Goal: Information Seeking & Learning: Learn about a topic

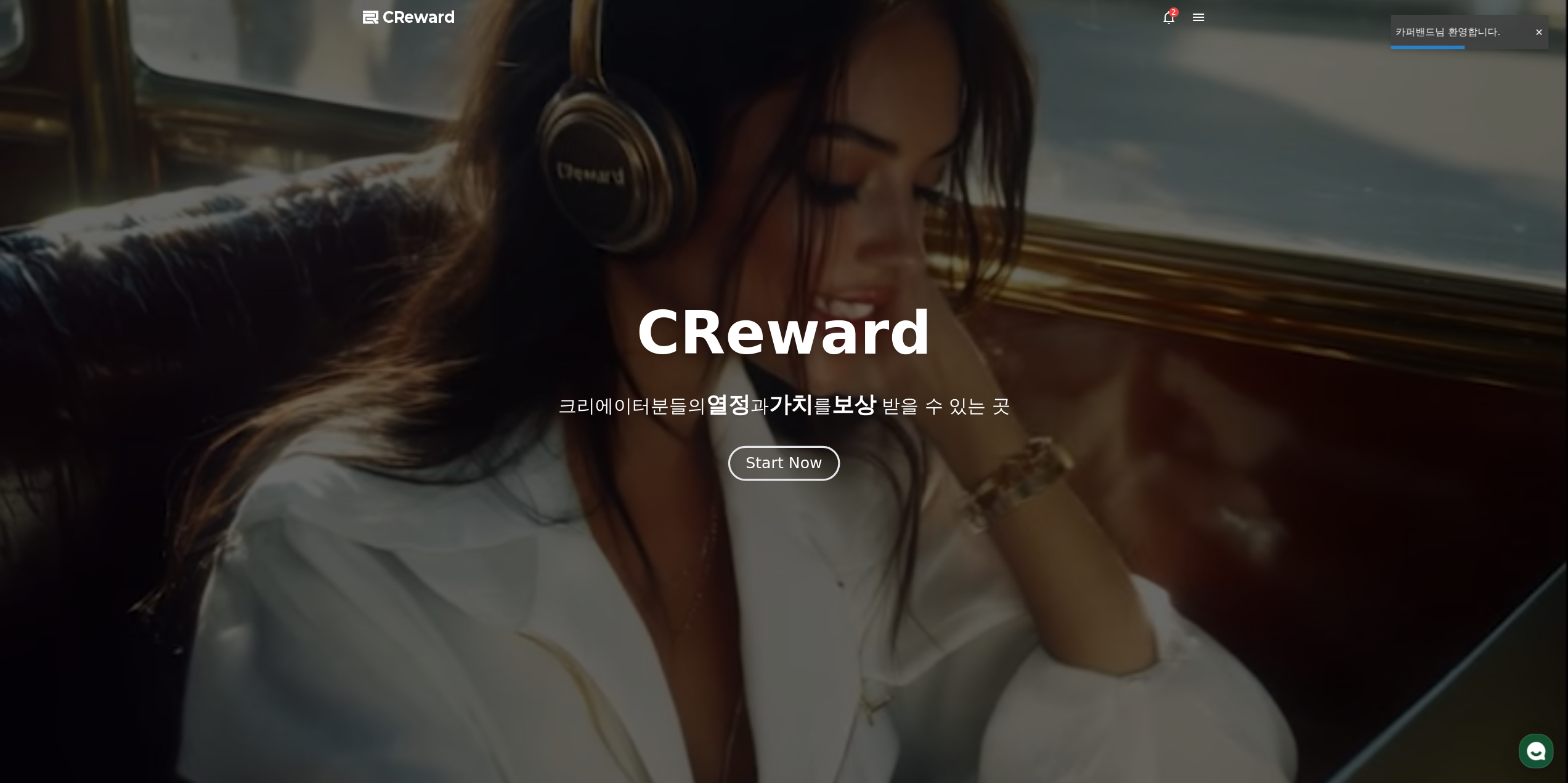
click at [793, 467] on div "Start Now" at bounding box center [783, 463] width 77 height 21
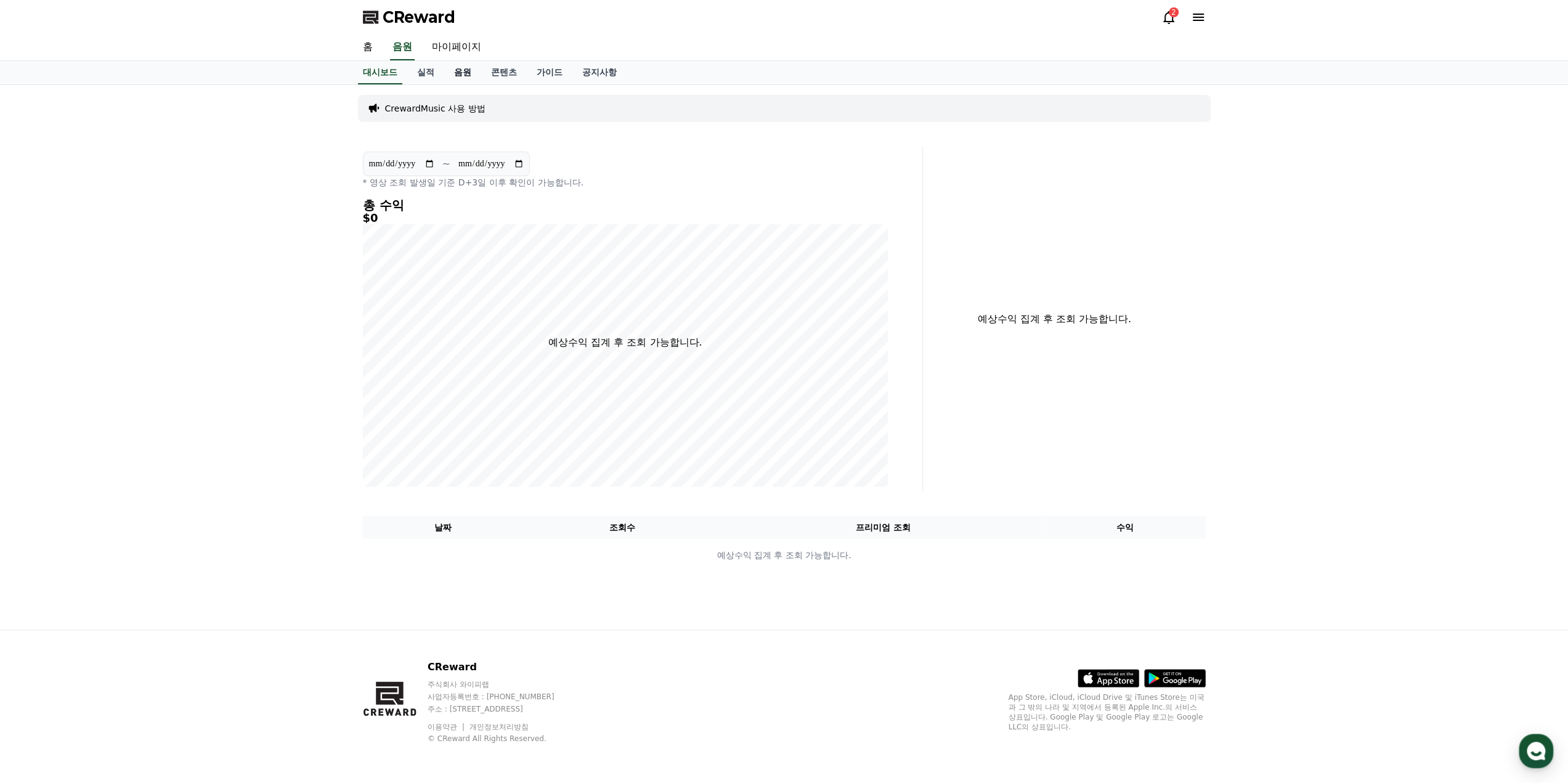
drag, startPoint x: 461, startPoint y: 71, endPoint x: 464, endPoint y: 83, distance: 12.4
click at [462, 71] on link "음원" at bounding box center [463, 72] width 37 height 23
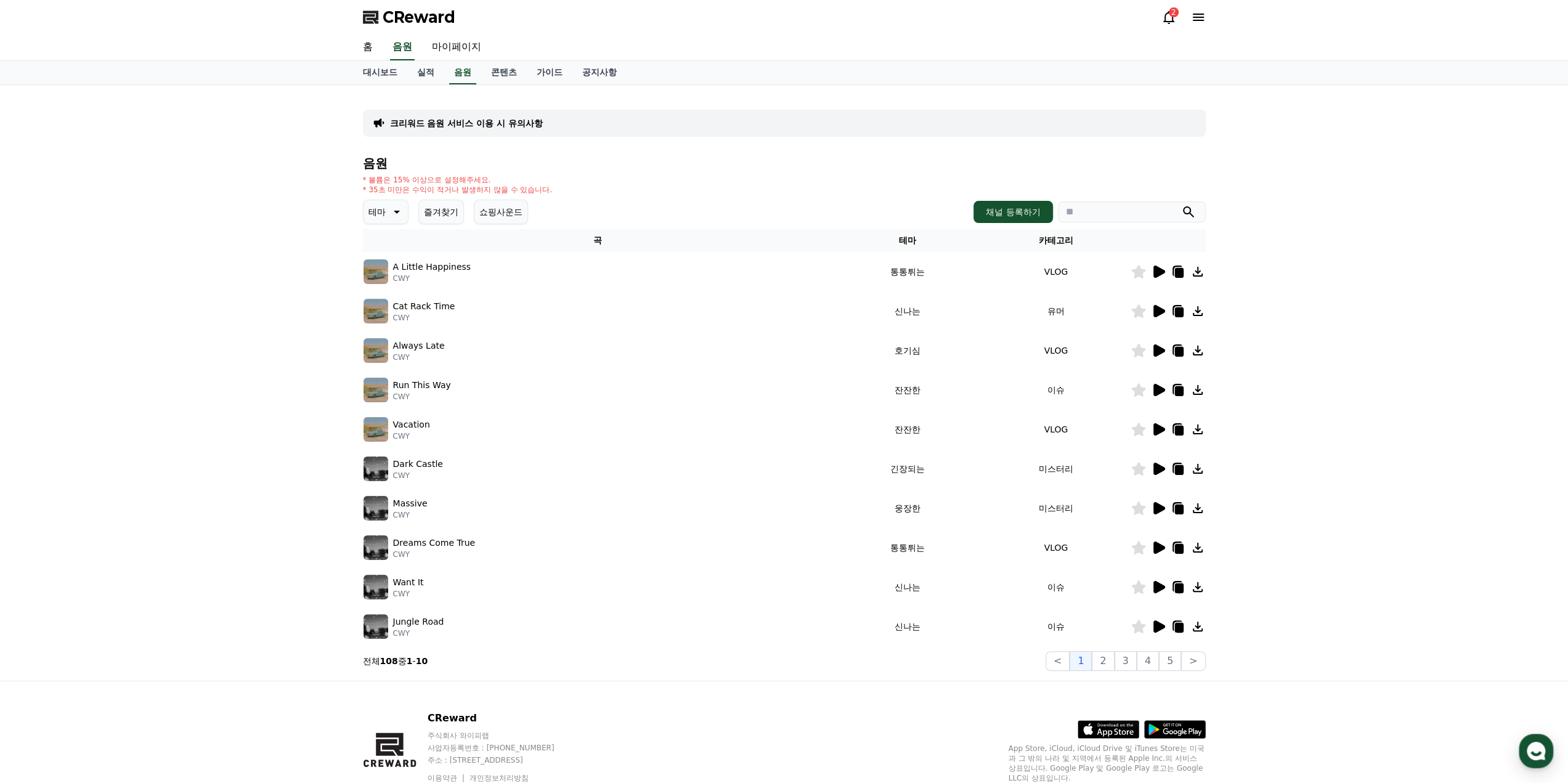
click at [383, 214] on p "테마" at bounding box center [377, 211] width 17 height 17
click at [383, 266] on button "어두운" at bounding box center [383, 265] width 36 height 27
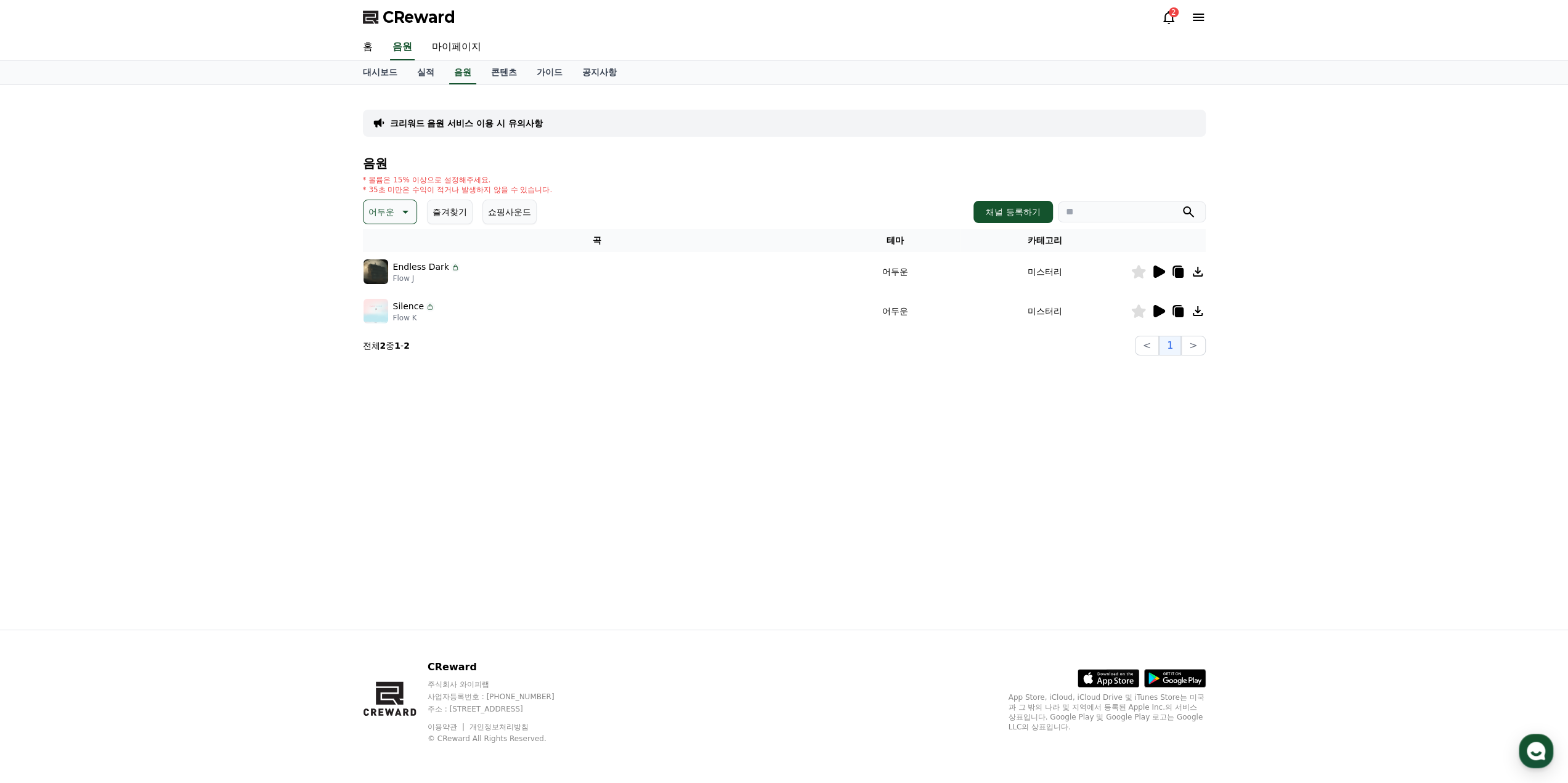
click at [1159, 274] on icon at bounding box center [1159, 272] width 12 height 13
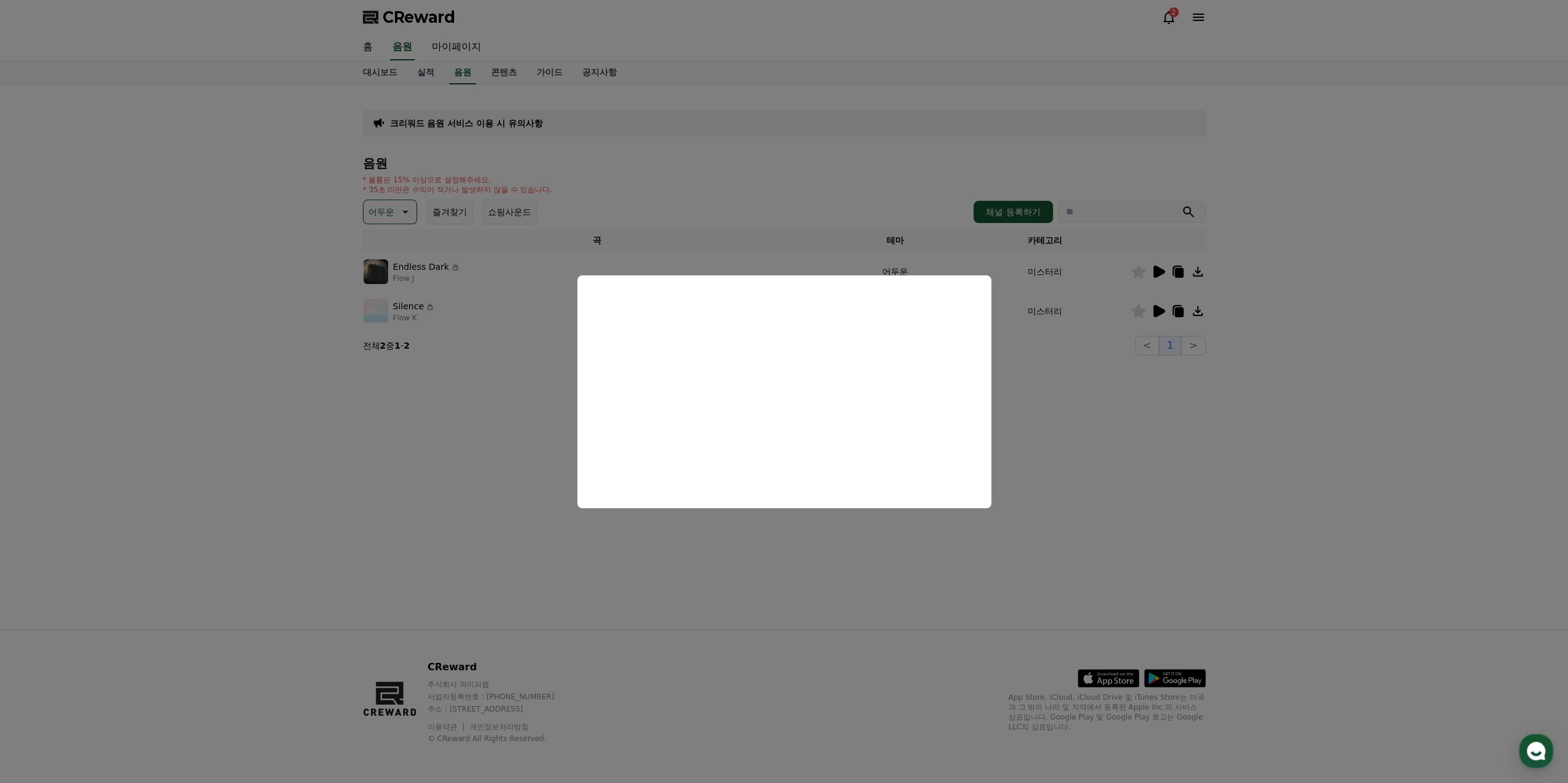
click at [1012, 384] on button "close modal" at bounding box center [784, 392] width 1568 height 783
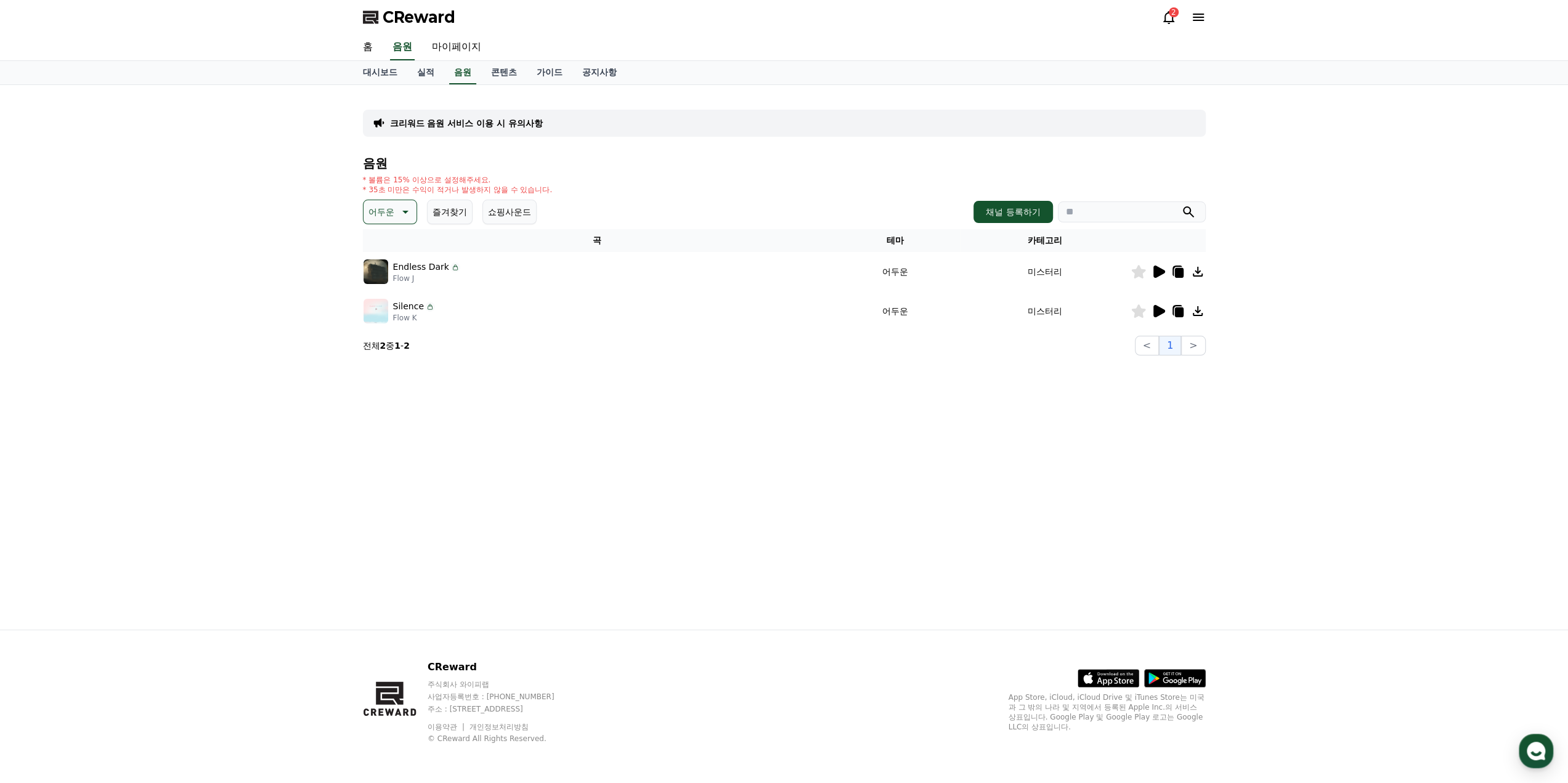
click at [1156, 313] on icon at bounding box center [1159, 311] width 12 height 13
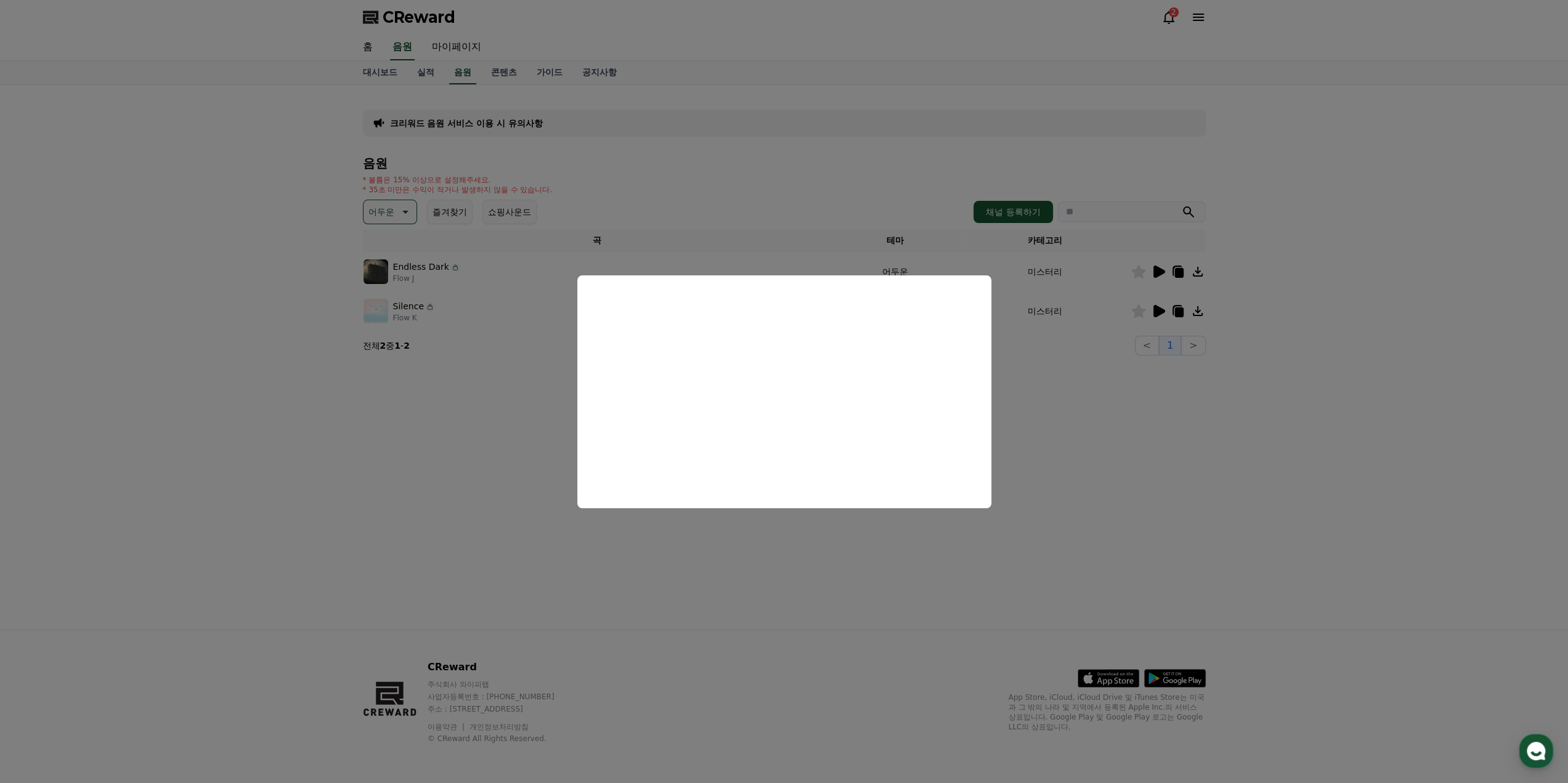
click at [1056, 410] on button "close modal" at bounding box center [784, 392] width 1568 height 783
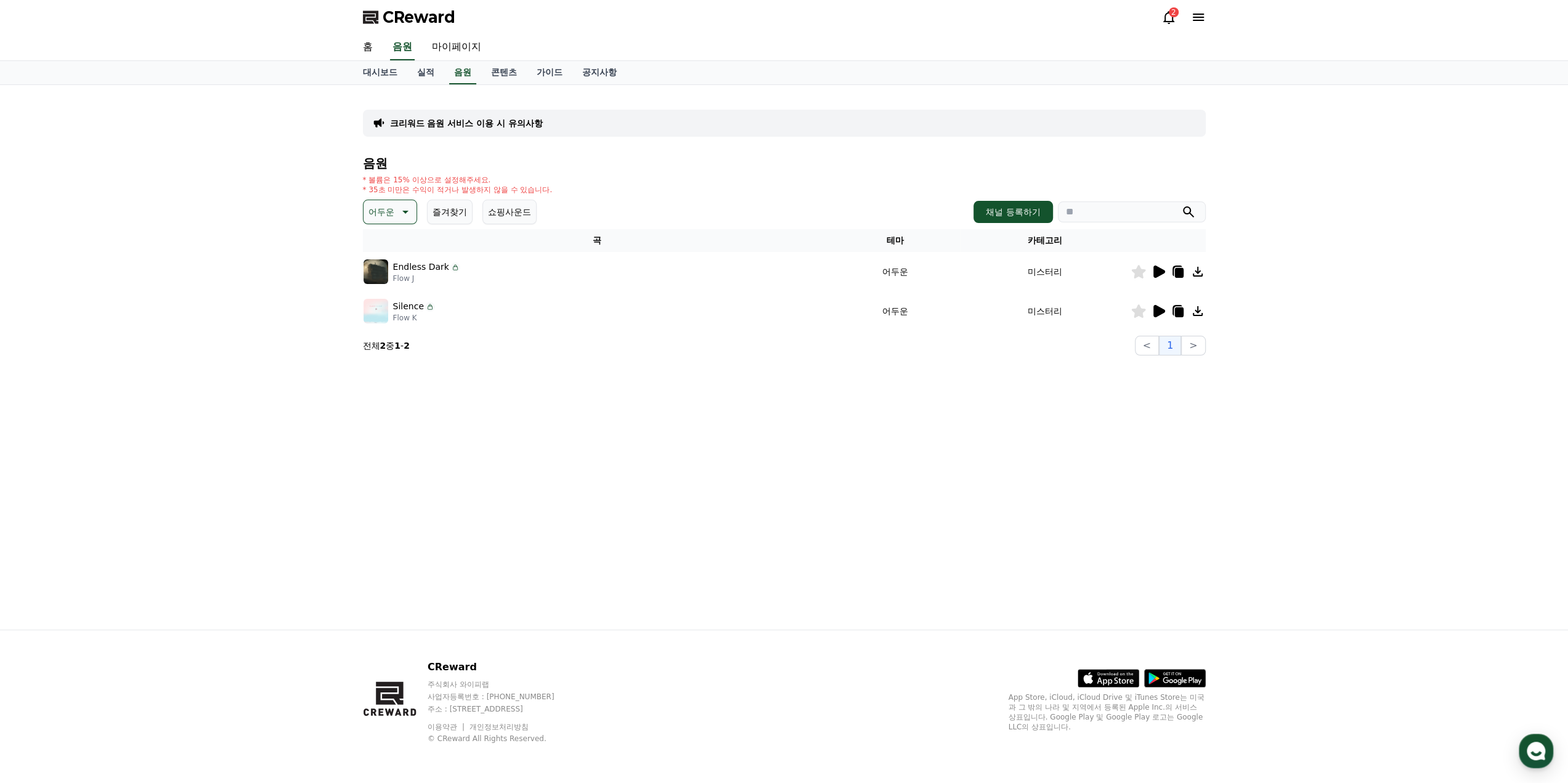
click at [397, 216] on icon at bounding box center [404, 212] width 15 height 15
click at [387, 287] on button "드라마틱" at bounding box center [387, 287] width 45 height 27
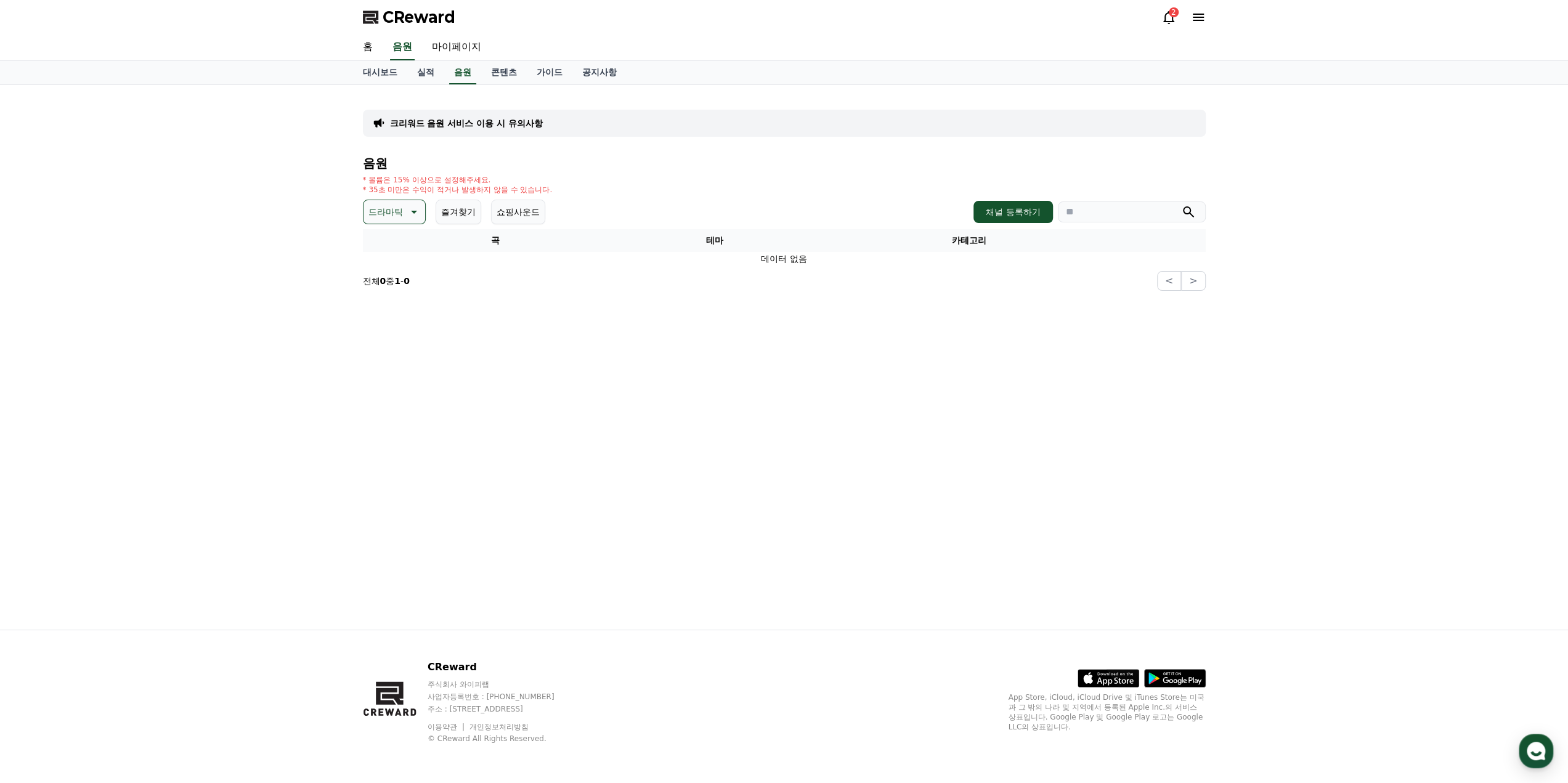
click at [412, 214] on icon at bounding box center [413, 212] width 15 height 15
click at [385, 306] on button "호기심" at bounding box center [383, 308] width 36 height 27
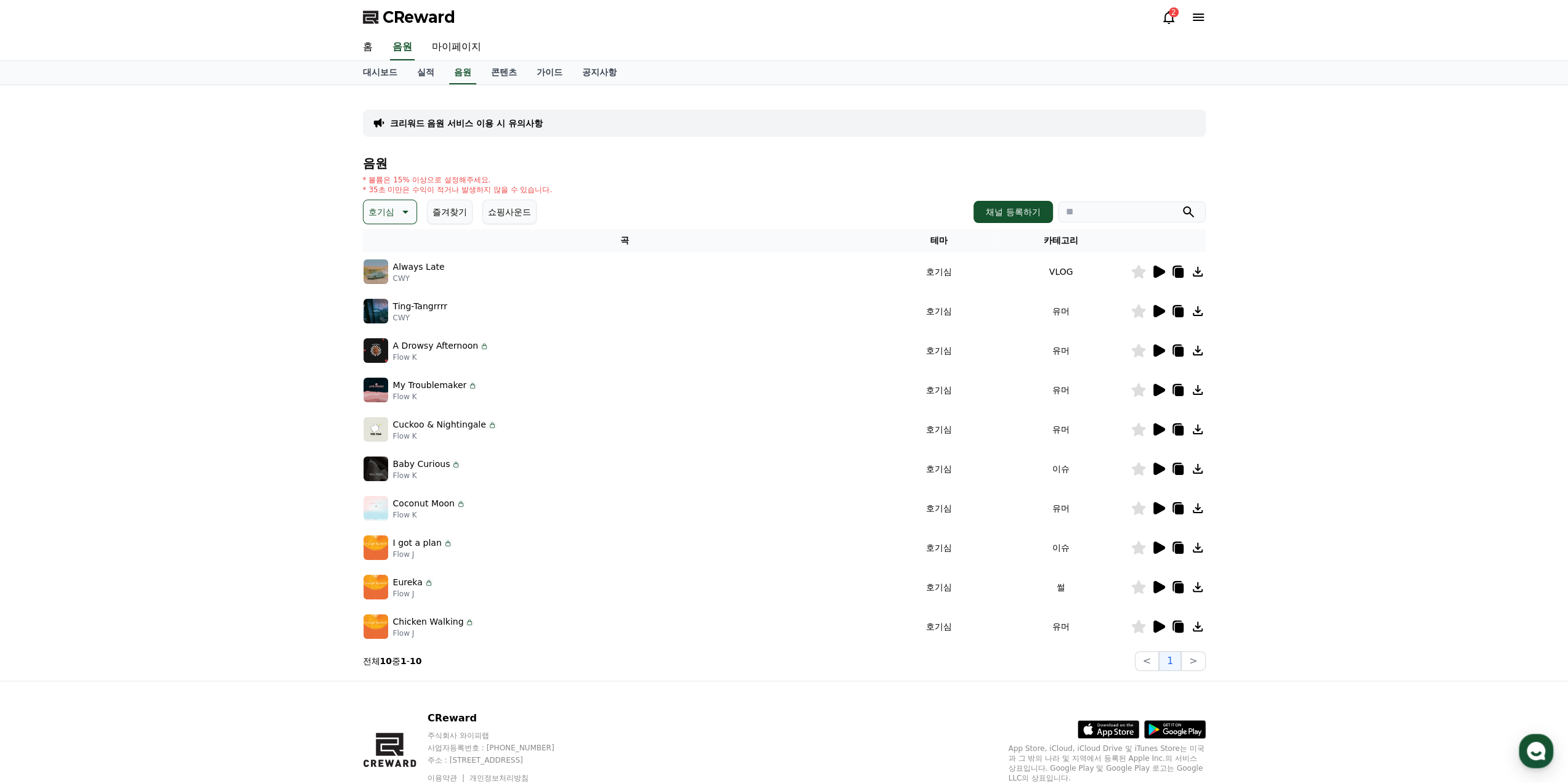
click at [409, 213] on icon at bounding box center [404, 212] width 15 height 15
click at [384, 313] on button "웅장한" at bounding box center [383, 316] width 36 height 27
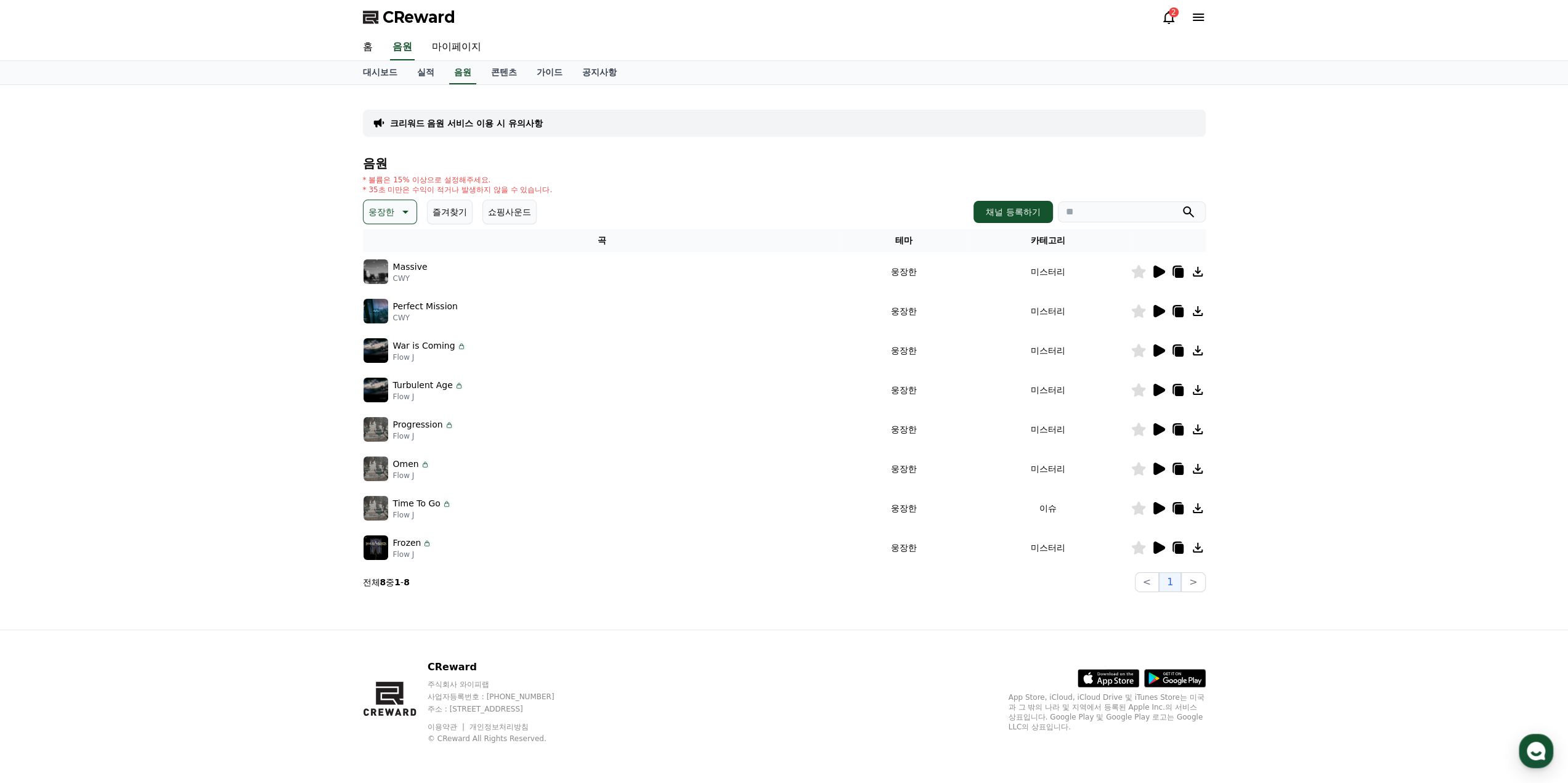
click at [1155, 307] on icon at bounding box center [1159, 311] width 12 height 13
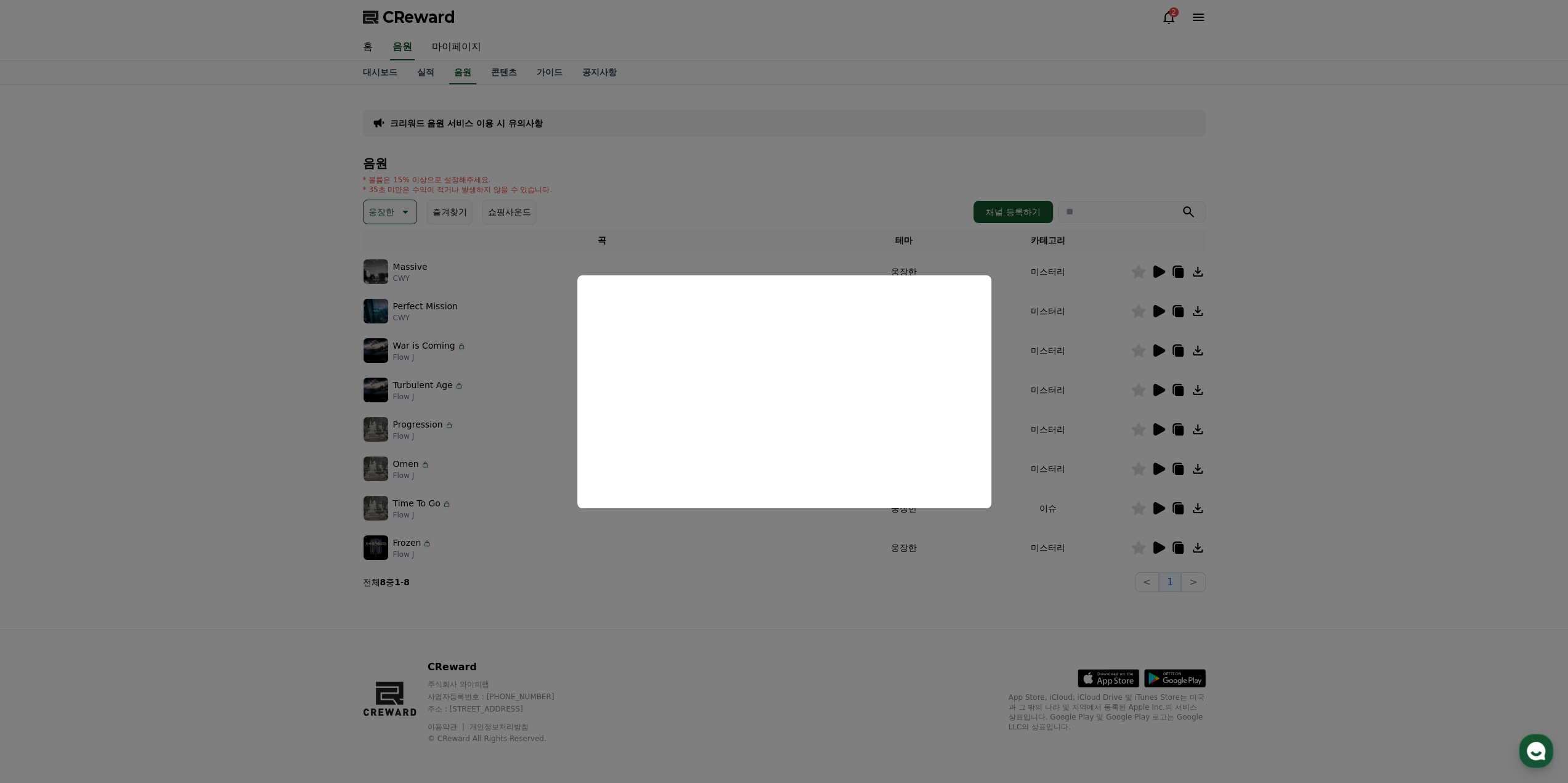
click at [1091, 353] on button "close modal" at bounding box center [784, 392] width 1568 height 783
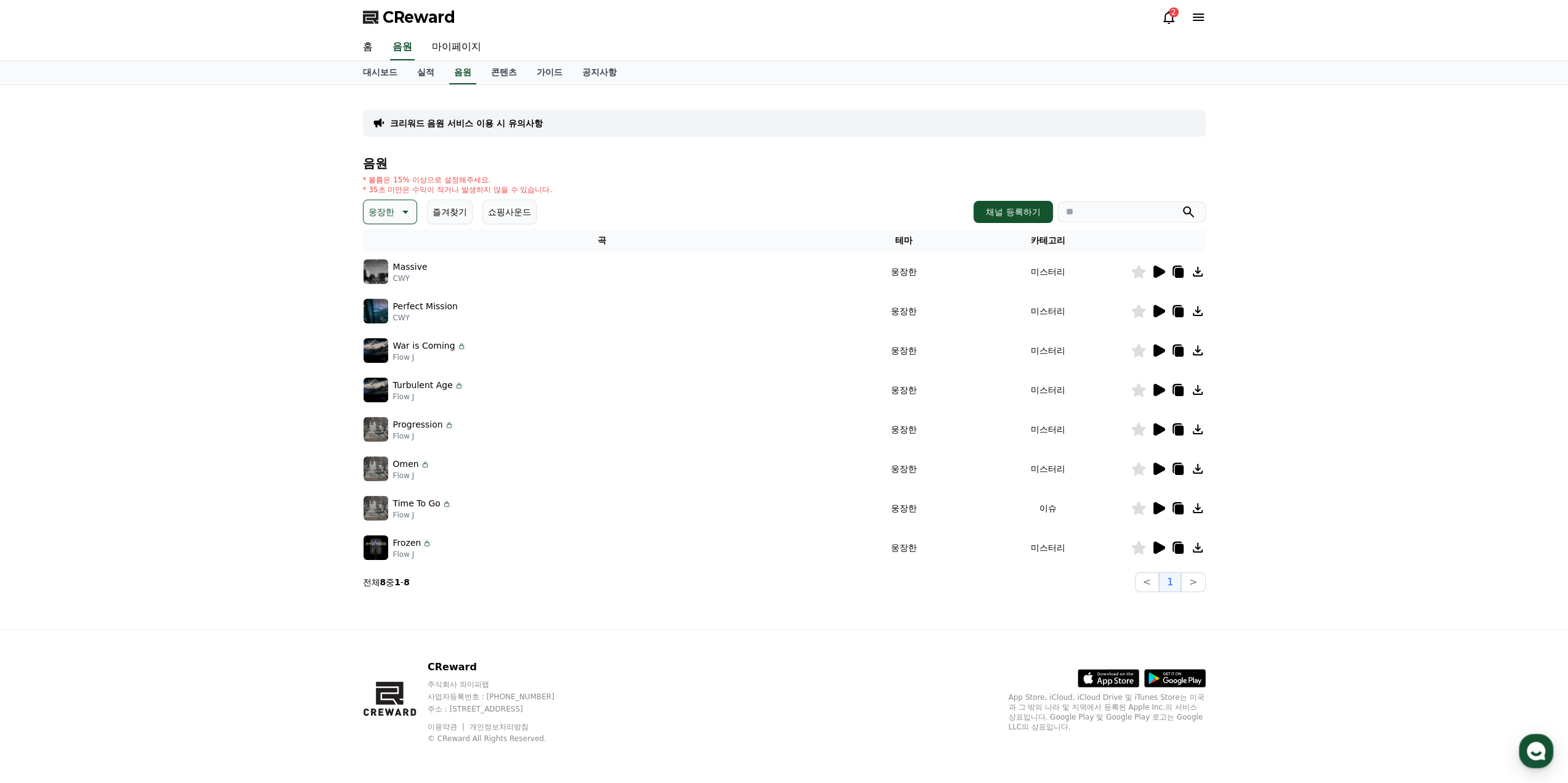
click at [1176, 312] on icon at bounding box center [1179, 312] width 9 height 10
click at [1170, 18] on icon at bounding box center [1169, 17] width 15 height 15
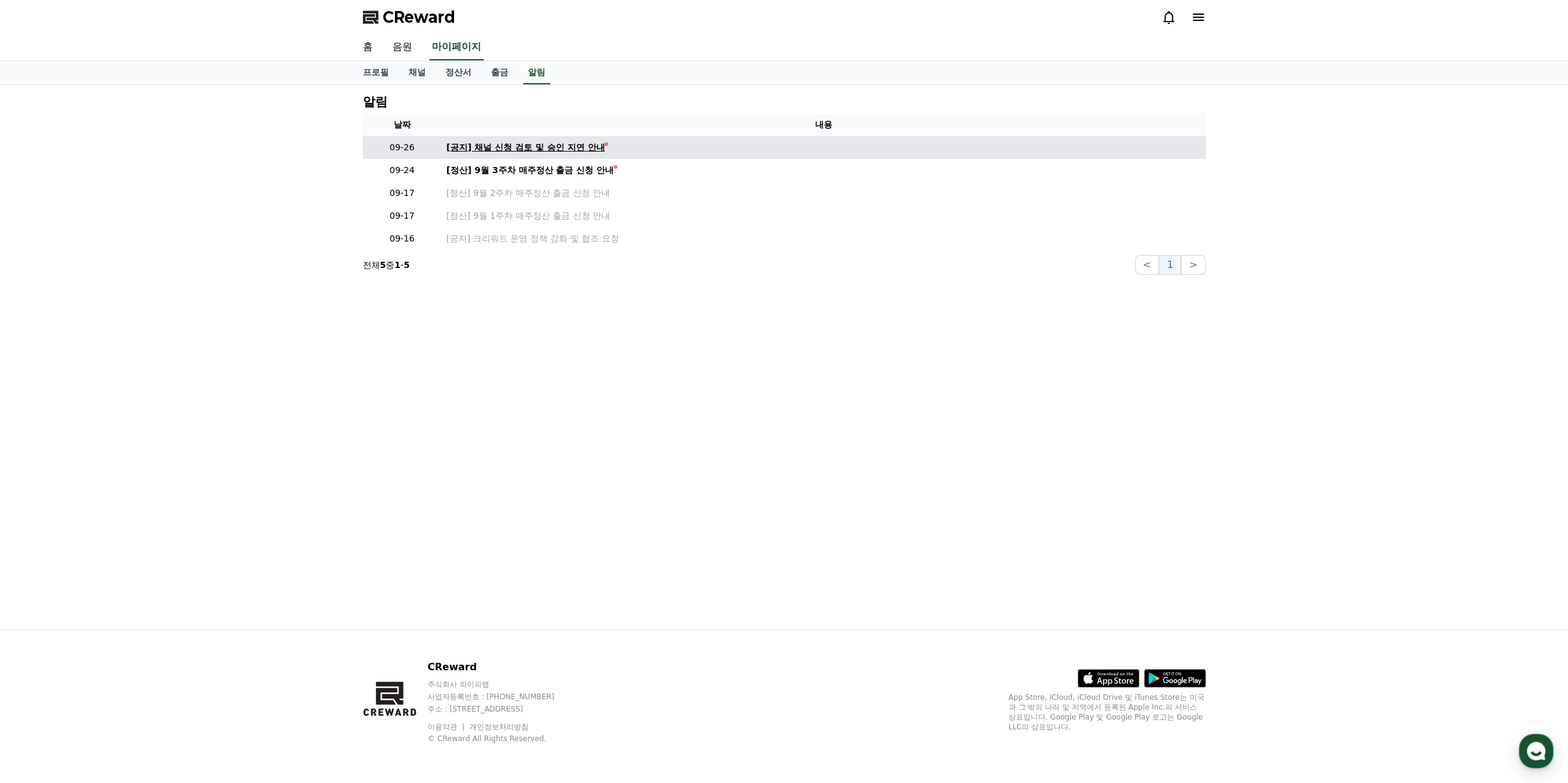
click at [573, 148] on div "[공지] 채널 신청 검토 및 승인 지연 안내" at bounding box center [526, 147] width 159 height 13
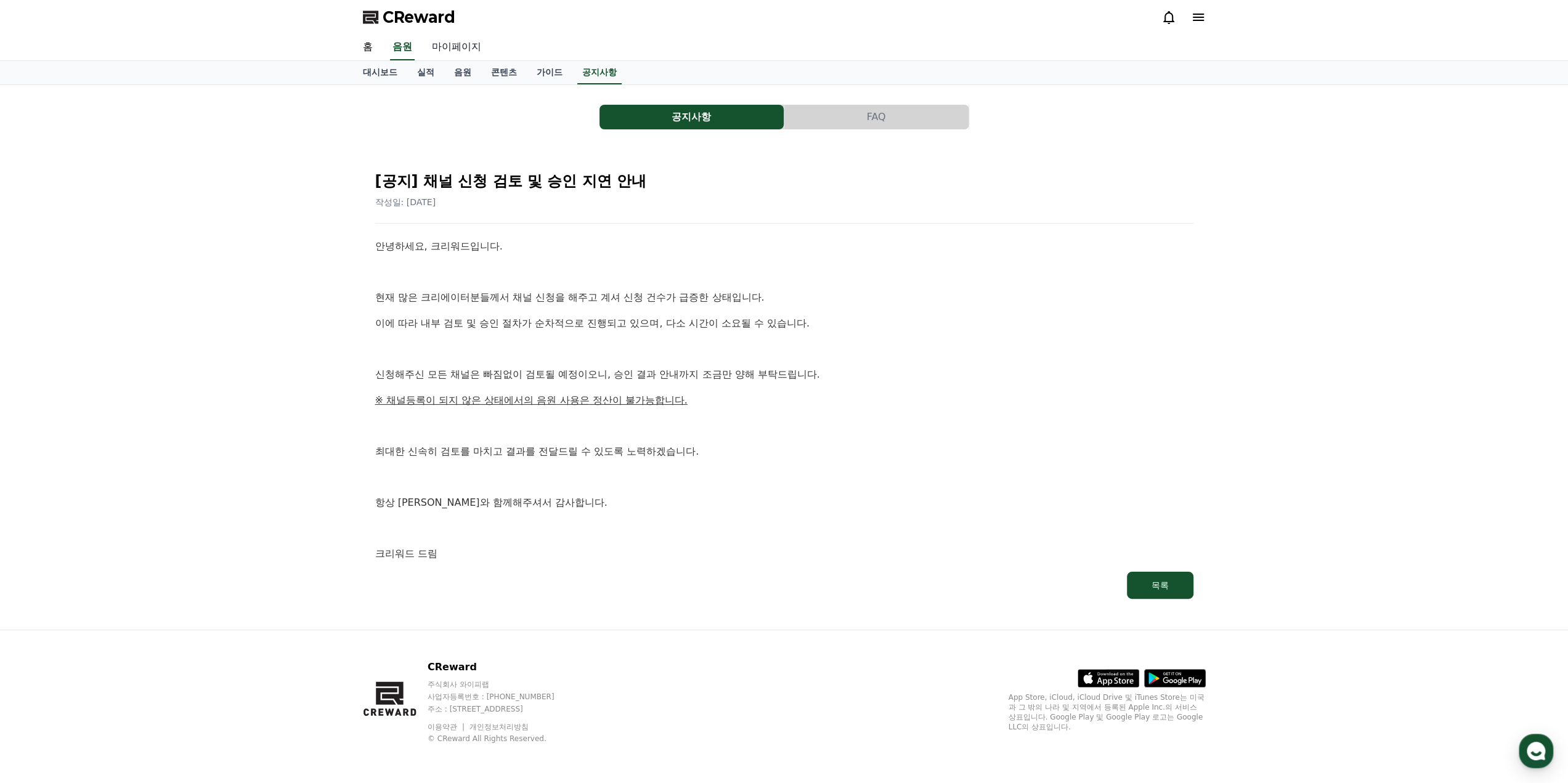
drag, startPoint x: 446, startPoint y: 45, endPoint x: 456, endPoint y: 58, distance: 16.4
click at [446, 45] on link "마이페이지" at bounding box center [456, 47] width 69 height 26
select select "**********"
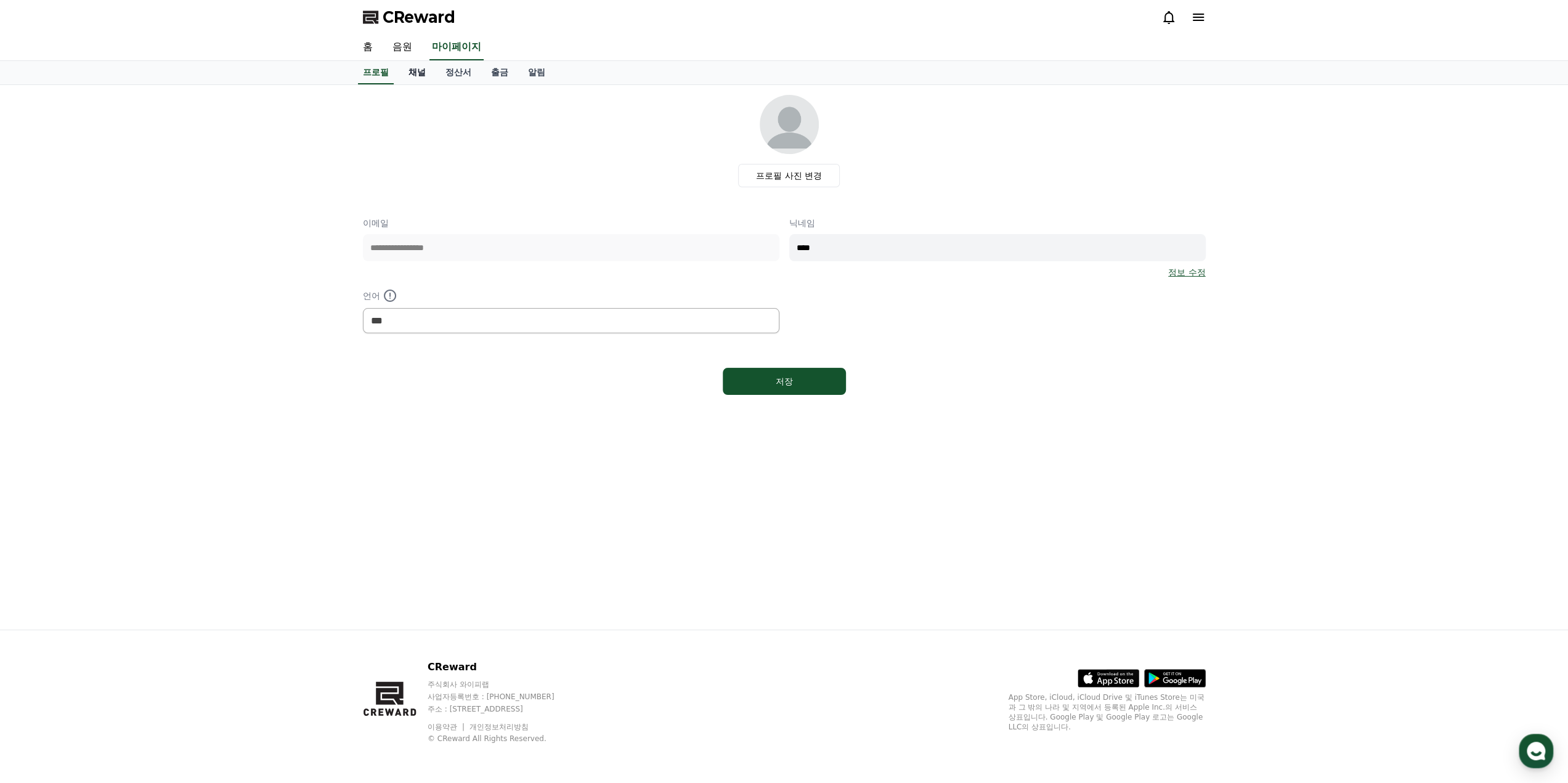
click at [412, 68] on link "채널" at bounding box center [417, 72] width 37 height 23
